Goal: Information Seeking & Learning: Learn about a topic

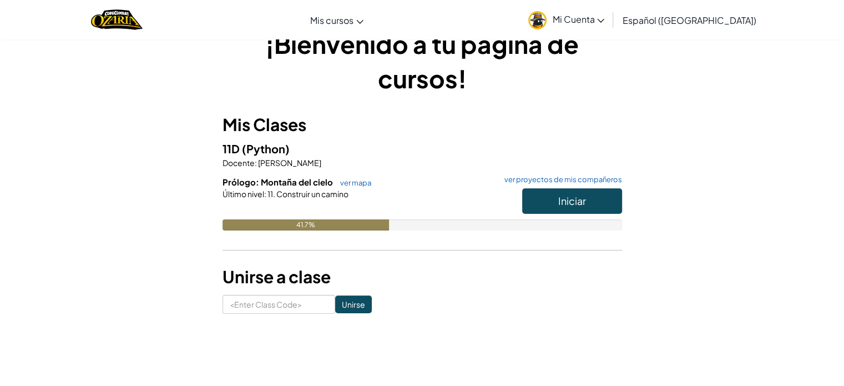
scroll to position [37, 0]
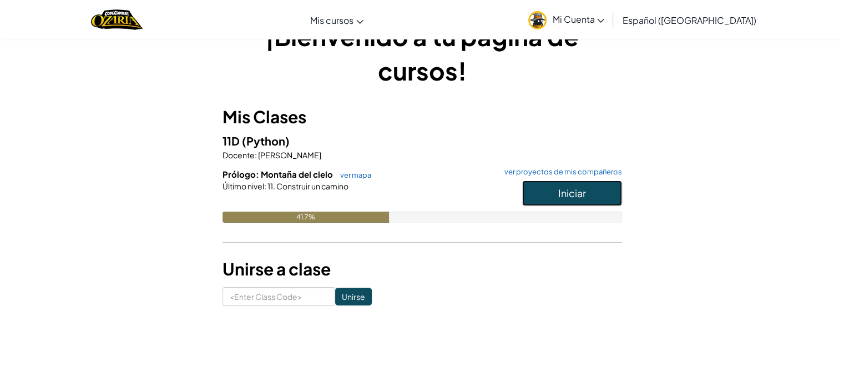
click at [539, 193] on button "Iniciar" at bounding box center [572, 193] width 100 height 26
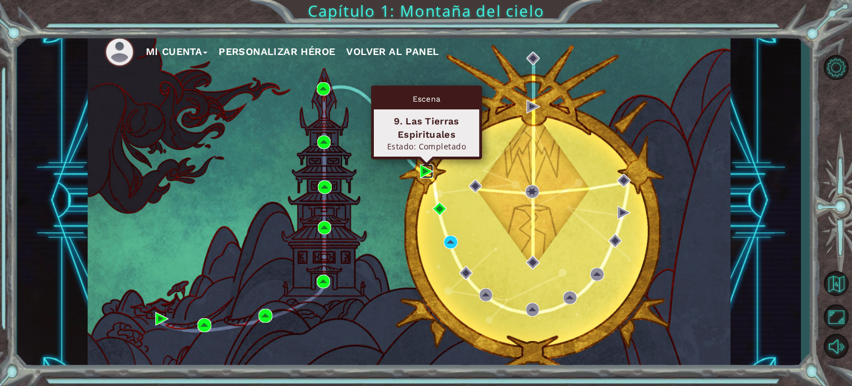
click at [422, 170] on img at bounding box center [426, 170] width 13 height 13
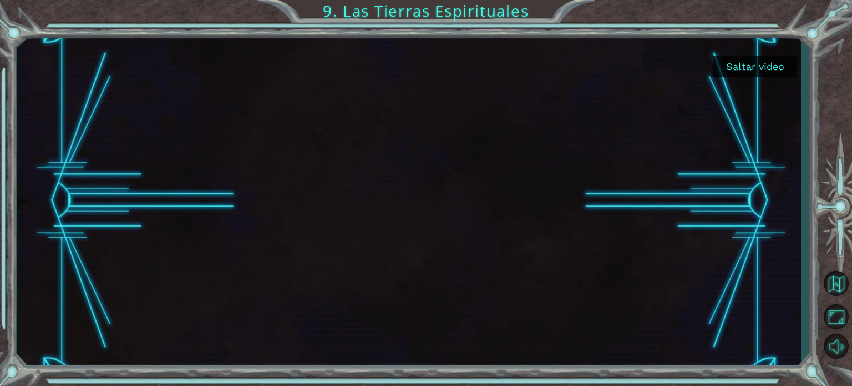
click at [724, 66] on button "Saltar video" at bounding box center [755, 66] width 83 height 22
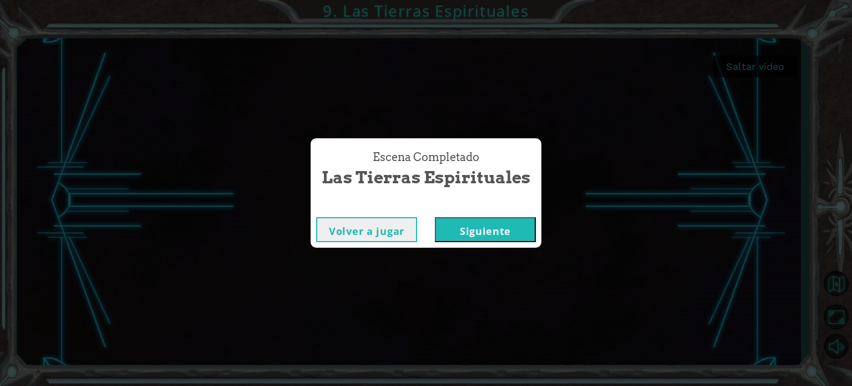
click at [491, 224] on button "Siguiente" at bounding box center [485, 229] width 101 height 25
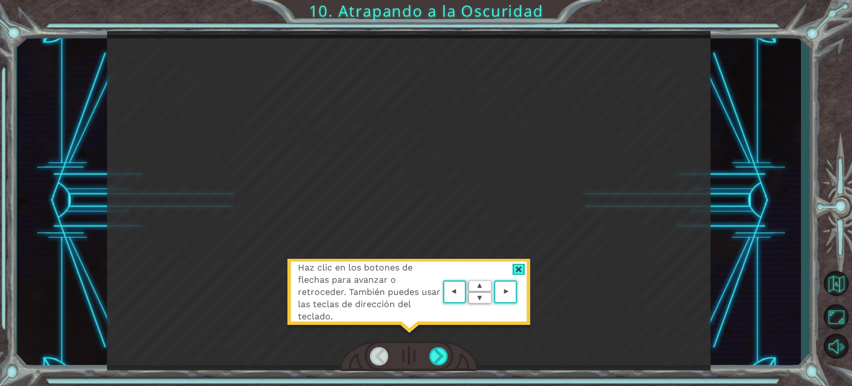
click at [454, 341] on div at bounding box center [409, 356] width 139 height 31
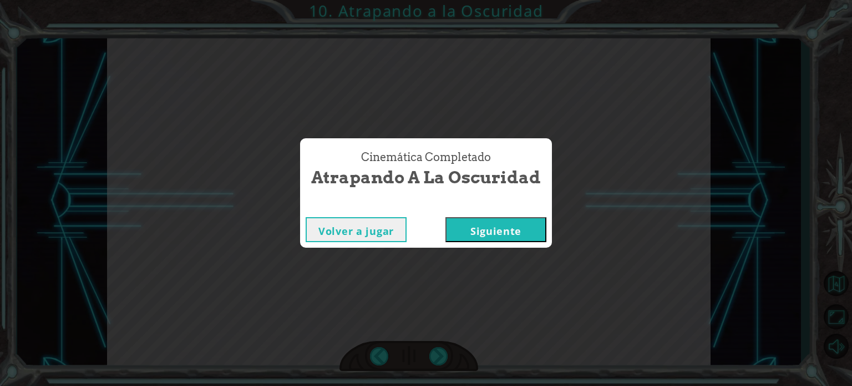
click at [499, 229] on button "Siguiente" at bounding box center [496, 229] width 101 height 25
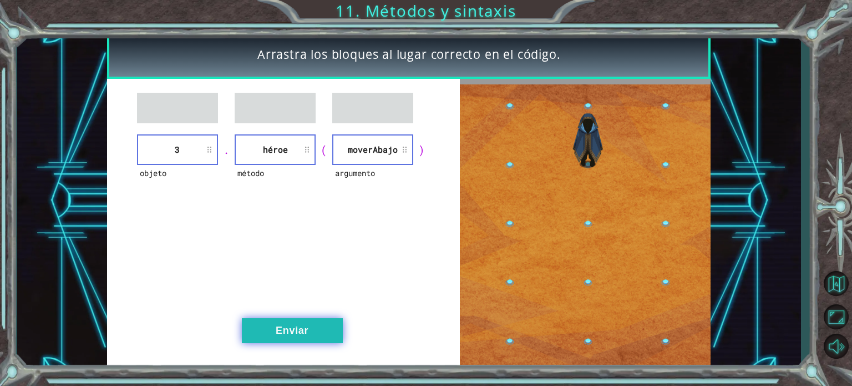
click at [301, 328] on button "Enviar" at bounding box center [292, 330] width 101 height 25
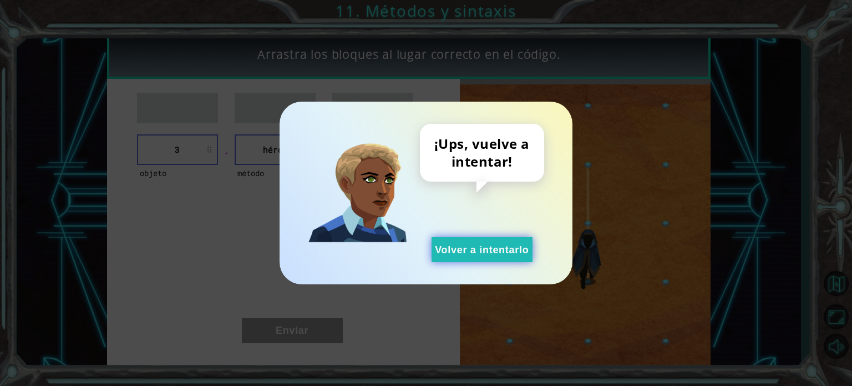
click at [473, 239] on button "Volver a intentarlo" at bounding box center [482, 249] width 101 height 25
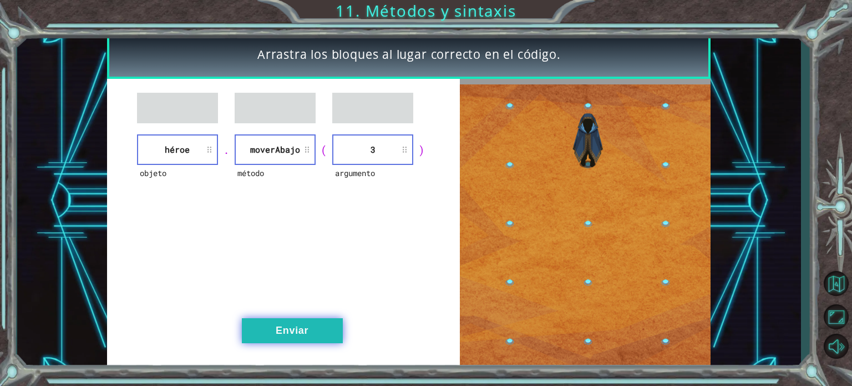
click at [280, 330] on button "Enviar" at bounding box center [292, 330] width 101 height 25
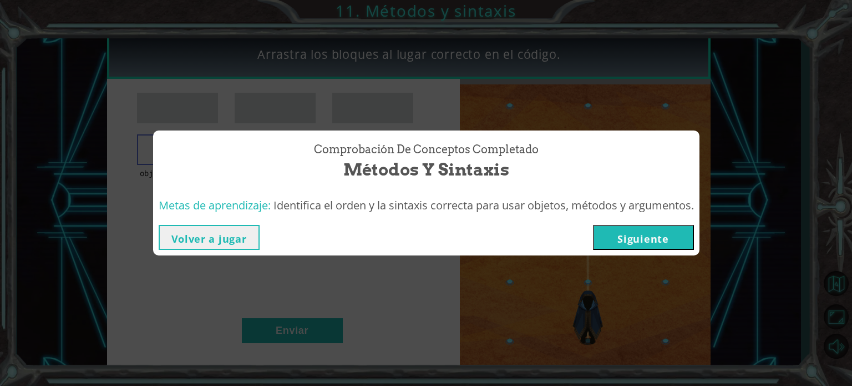
click at [617, 239] on button "Siguiente" at bounding box center [643, 237] width 101 height 25
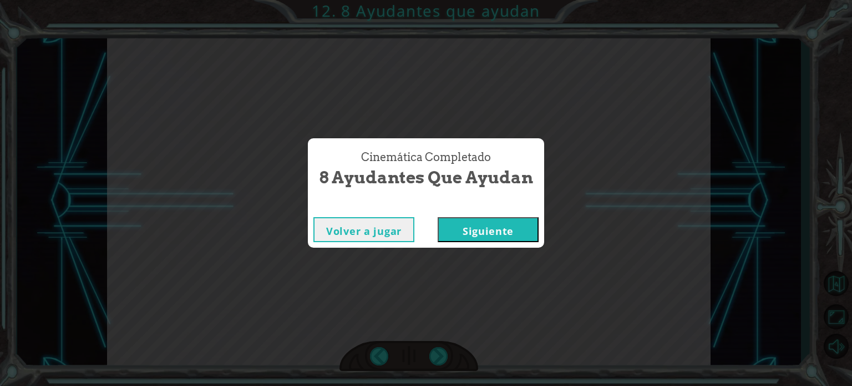
click at [522, 238] on button "Siguiente" at bounding box center [488, 229] width 101 height 25
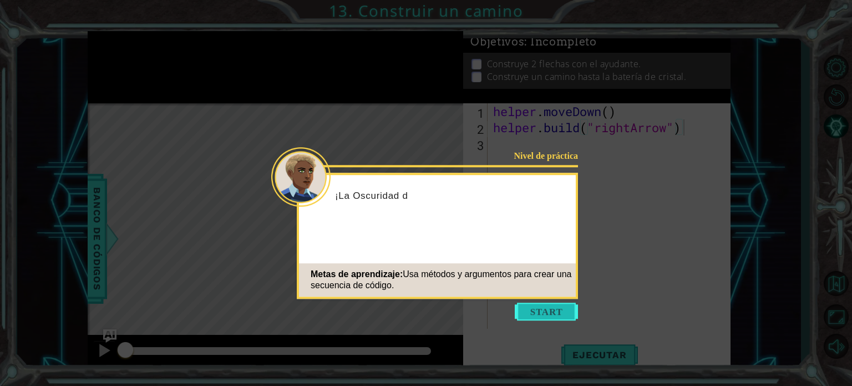
click at [540, 311] on button "Start" at bounding box center [546, 311] width 63 height 18
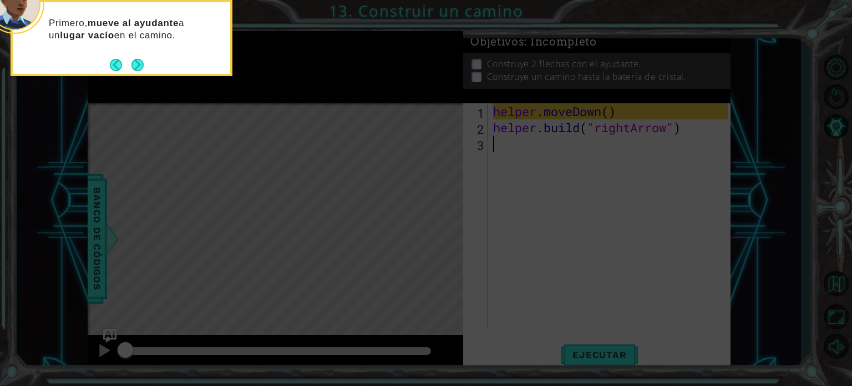
click at [527, 241] on icon at bounding box center [426, 58] width 852 height 656
click at [137, 64] on button "Next" at bounding box center [138, 65] width 12 height 12
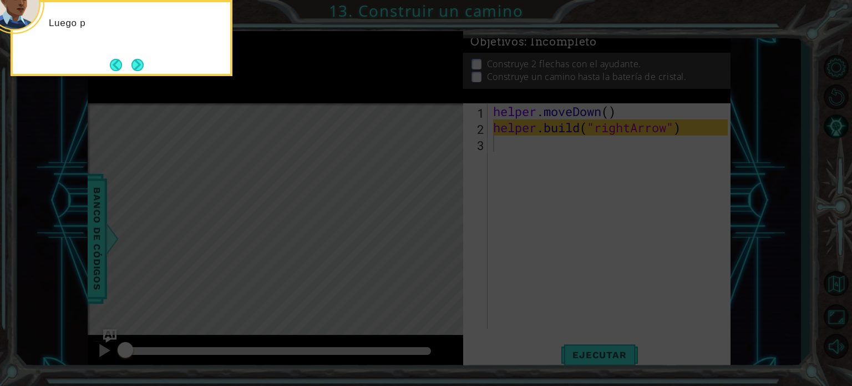
click at [137, 64] on button "Next" at bounding box center [138, 65] width 12 height 12
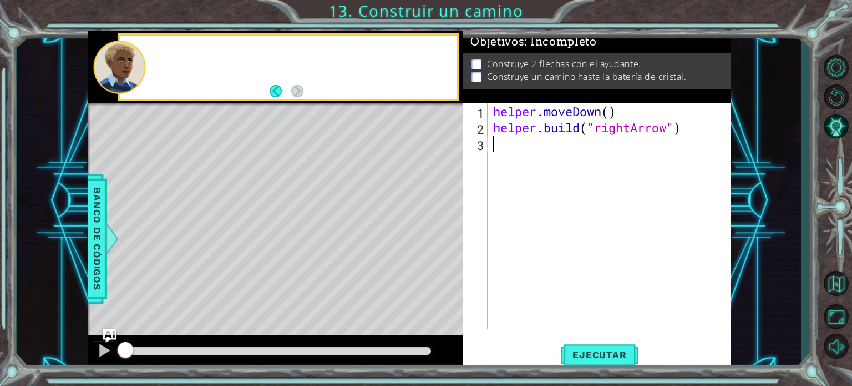
click at [137, 64] on div at bounding box center [119, 67] width 53 height 53
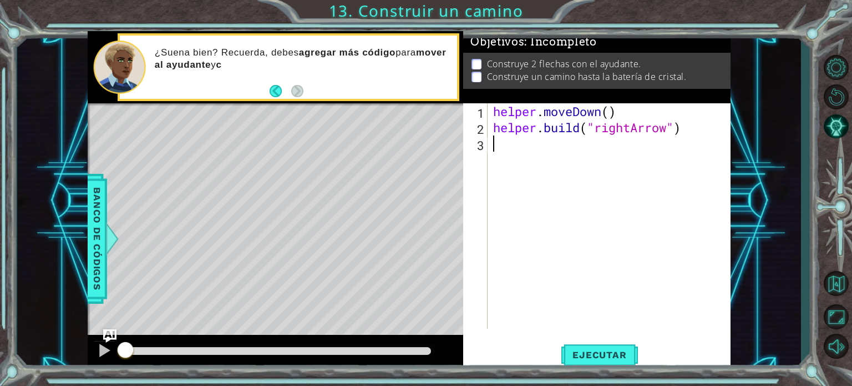
click at [503, 144] on div "helper . moveDown ( ) helper . build ( "rightArrow" )" at bounding box center [612, 231] width 242 height 257
click at [99, 346] on div at bounding box center [104, 350] width 14 height 14
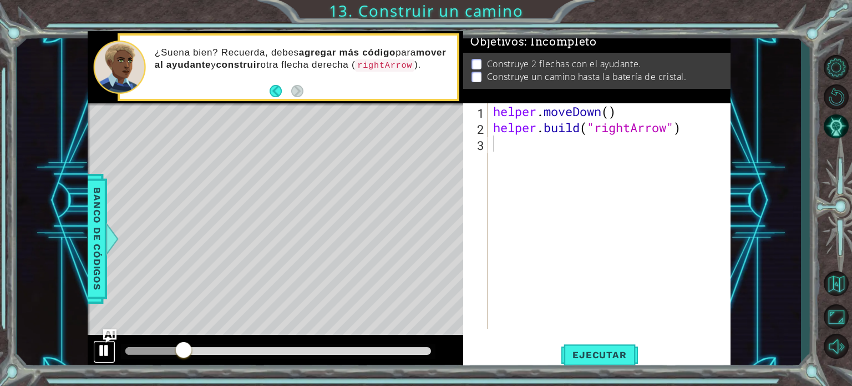
click at [99, 346] on div at bounding box center [104, 350] width 14 height 14
click at [497, 150] on div "helper . moveDown ( ) helper . build ( "rightArrow" )" at bounding box center [612, 231] width 242 height 257
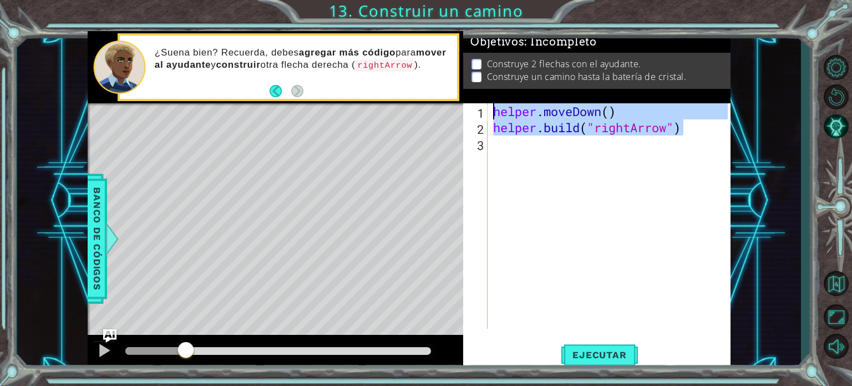
drag, startPoint x: 686, startPoint y: 128, endPoint x: 491, endPoint y: 110, distance: 196.1
click at [491, 110] on div "helper . moveDown ( ) helper . build ( "rightArrow" )" at bounding box center [612, 231] width 242 height 257
paste textarea "Code Area"
type textarea "[DOMAIN_NAME]("rightArrow")"
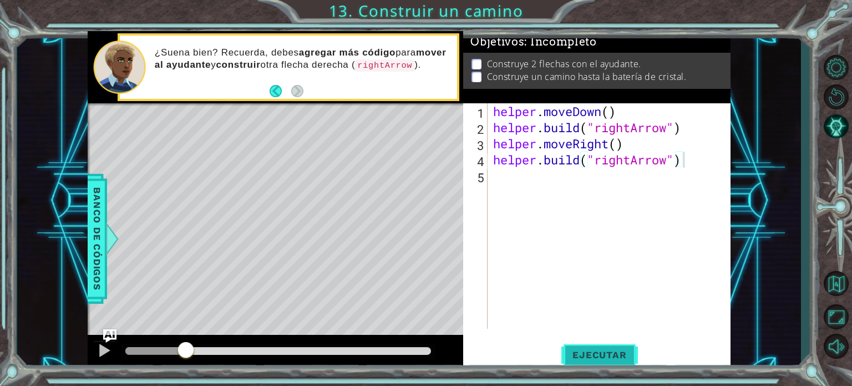
click at [584, 360] on span "Ejecutar" at bounding box center [600, 354] width 76 height 11
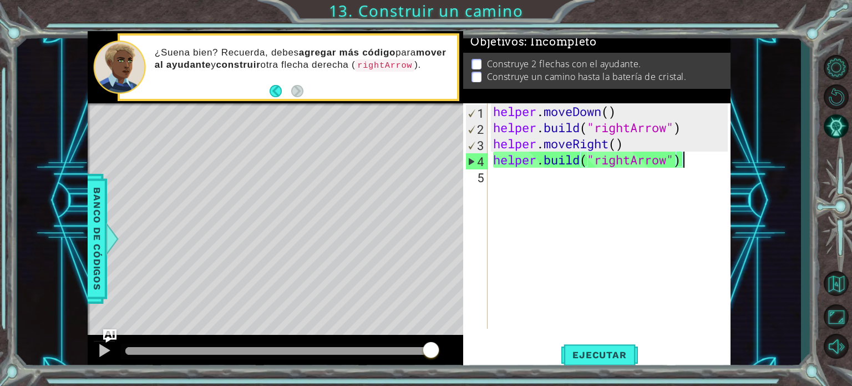
click at [513, 179] on div "helper . moveDown ( ) helper . build ( "rightArrow" ) helper . moveRight ( ) he…" at bounding box center [612, 231] width 242 height 257
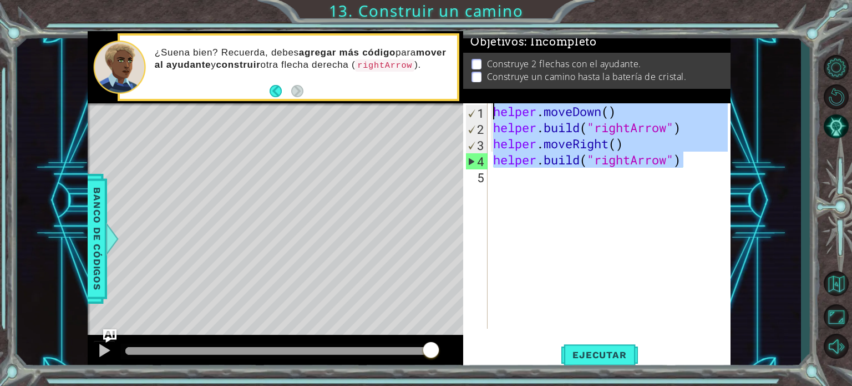
drag, startPoint x: 692, startPoint y: 159, endPoint x: 493, endPoint y: 109, distance: 205.4
click at [493, 109] on div "helper . moveDown ( ) helper . build ( "rightArrow" ) helper . moveRight ( ) he…" at bounding box center [612, 231] width 242 height 257
paste textarea "Code Area"
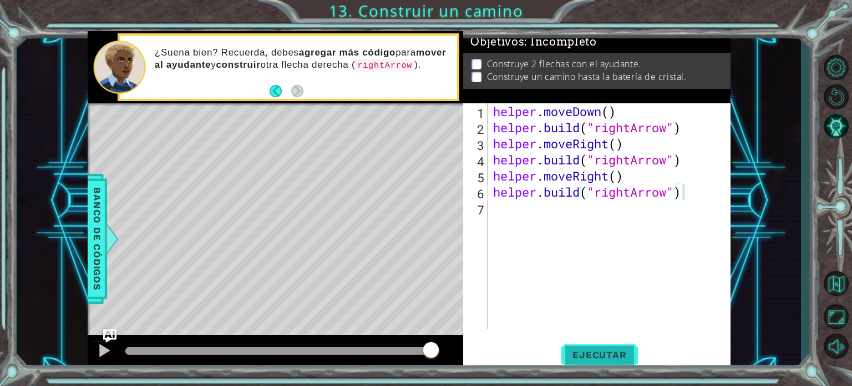
click at [580, 363] on button "Ejecutar" at bounding box center [600, 354] width 76 height 27
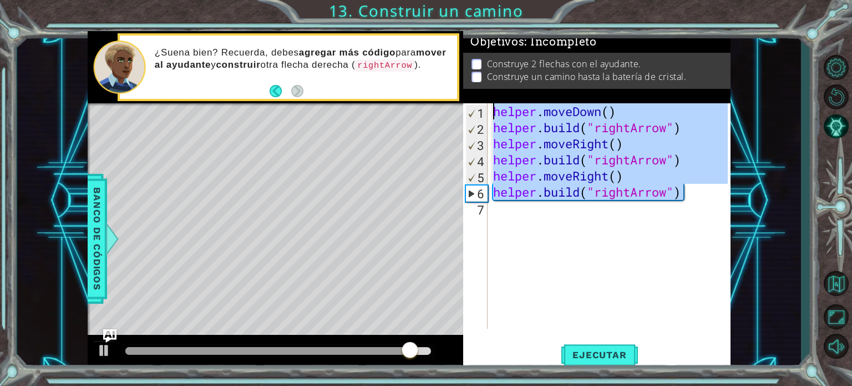
drag, startPoint x: 697, startPoint y: 198, endPoint x: 491, endPoint y: 113, distance: 222.7
click at [491, 113] on div "helper . moveDown ( ) helper . build ( "rightArrow" ) helper . moveRight ( ) he…" at bounding box center [612, 231] width 242 height 257
type textarea "helper.moveDown() [DOMAIN_NAME]("rightArrow")"
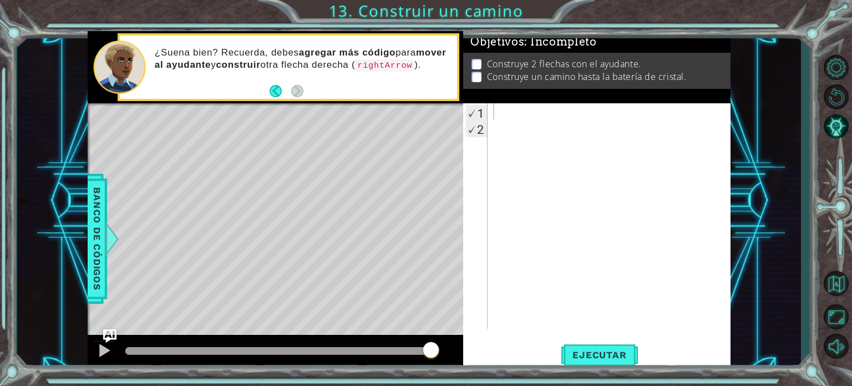
drag, startPoint x: 686, startPoint y: 73, endPoint x: 500, endPoint y: 62, distance: 186.8
click at [500, 62] on ul "Construye 2 flechas con el ayudante. Construye un camino hasta la batería de cr…" at bounding box center [597, 71] width 257 height 26
click at [509, 122] on div at bounding box center [612, 231] width 242 height 257
click at [502, 114] on div at bounding box center [612, 231] width 242 height 257
paste textarea "helper.moveRight()"
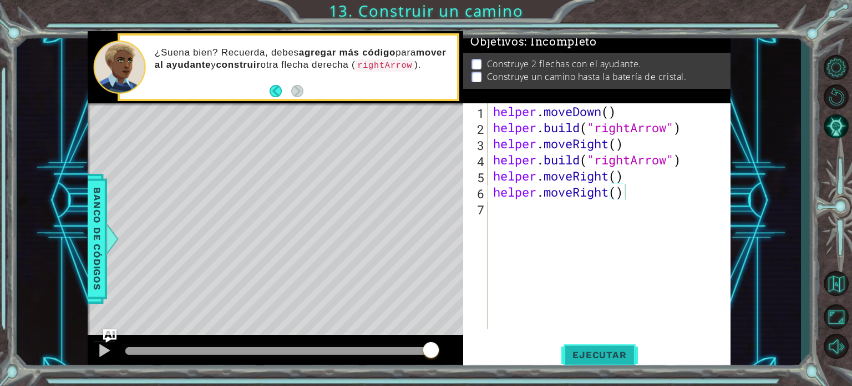
click at [605, 357] on span "Ejecutar" at bounding box center [600, 354] width 76 height 11
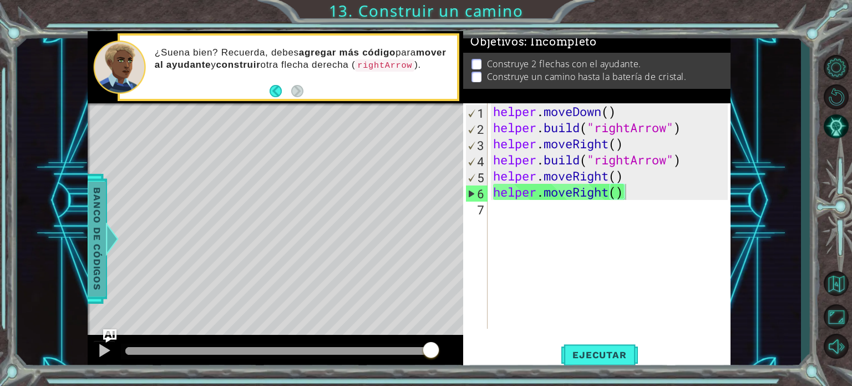
click at [90, 277] on span "Banco de códigos" at bounding box center [97, 238] width 18 height 115
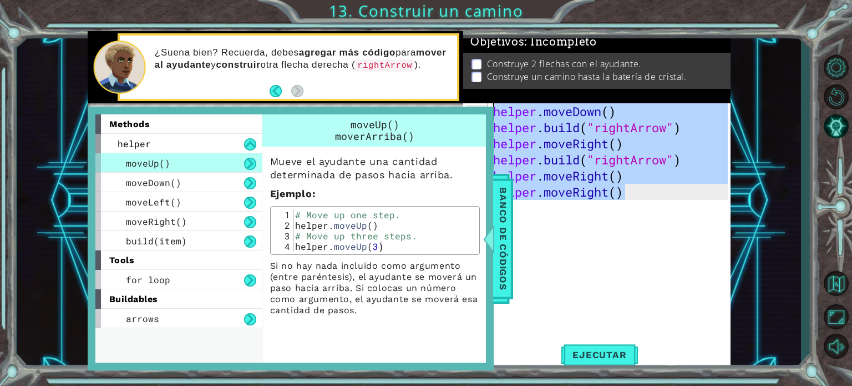
drag, startPoint x: 634, startPoint y: 191, endPoint x: 487, endPoint y: 110, distance: 167.9
click at [487, 110] on div "1 ההההההההההההההההההההההההההההההההההההההההההההההההההההההההההההההההההההההההההההה…" at bounding box center [409, 201] width 643 height 340
type textarea "helper.moveDown() [DOMAIN_NAME]("rightArrow")"
